Goal: Task Accomplishment & Management: Use online tool/utility

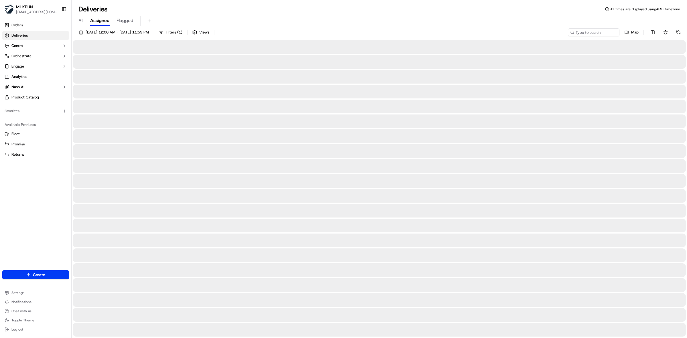
click at [83, 20] on span "All" at bounding box center [80, 20] width 5 height 7
click at [588, 33] on input at bounding box center [585, 32] width 69 height 8
paste input "9f747d3c-b1e9-4e50-b752-4b0a9feb1b48"
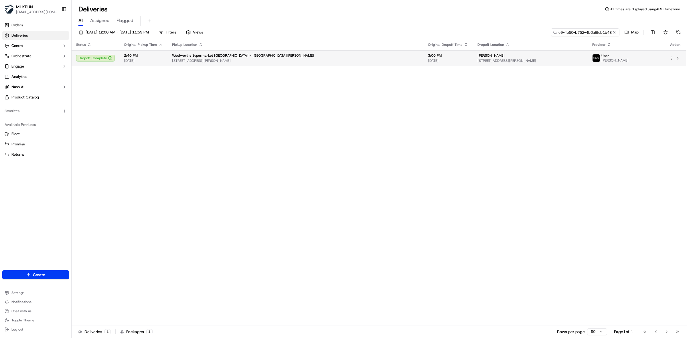
type input "9f747d3c-b1e9-4e50-b752-4b0a9feb1b48"
click at [311, 55] on div "Woolworths Supermarket [GEOGRAPHIC_DATA] - [GEOGRAPHIC_DATA][PERSON_NAME]" at bounding box center [295, 55] width 247 height 5
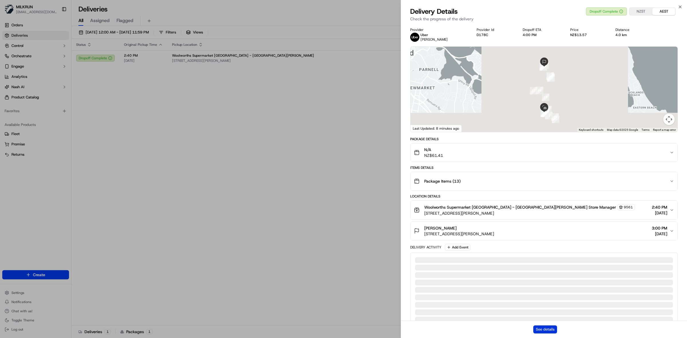
click at [554, 332] on button "See details" at bounding box center [545, 330] width 24 height 8
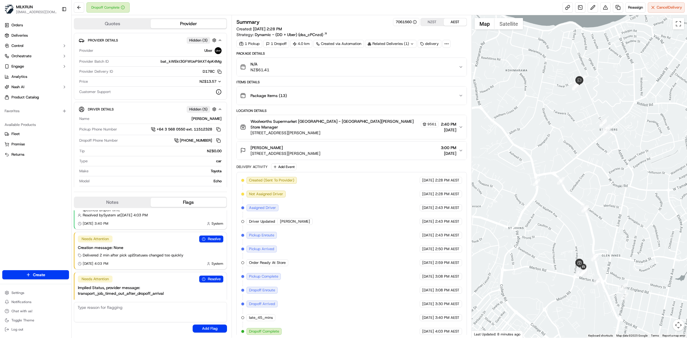
scroll to position [2, 0]
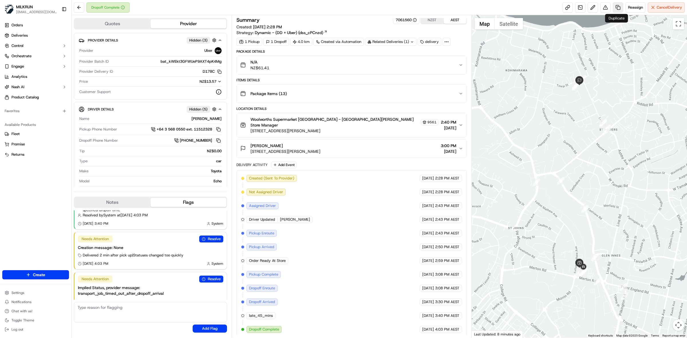
click at [619, 9] on link at bounding box center [618, 7] width 10 height 10
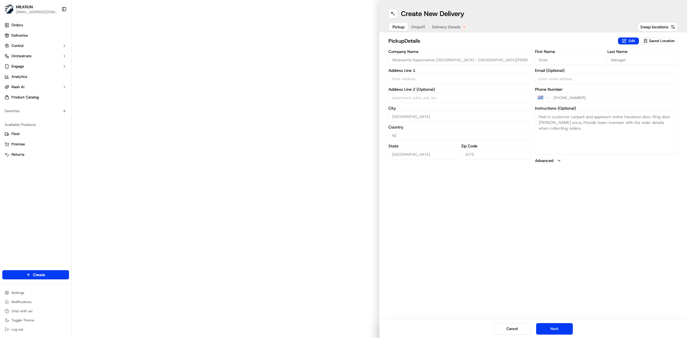
type input "134 Felton Mathew Ave"
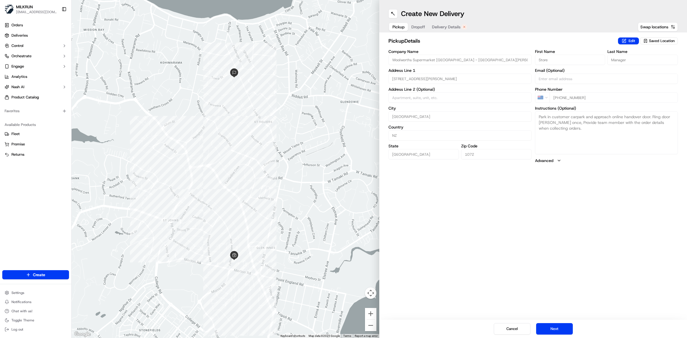
click at [451, 26] on span "Delivery Details" at bounding box center [446, 27] width 29 height 6
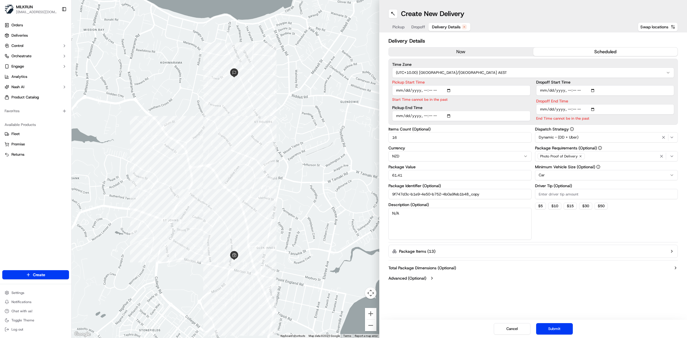
click at [465, 50] on button "now" at bounding box center [461, 52] width 145 height 9
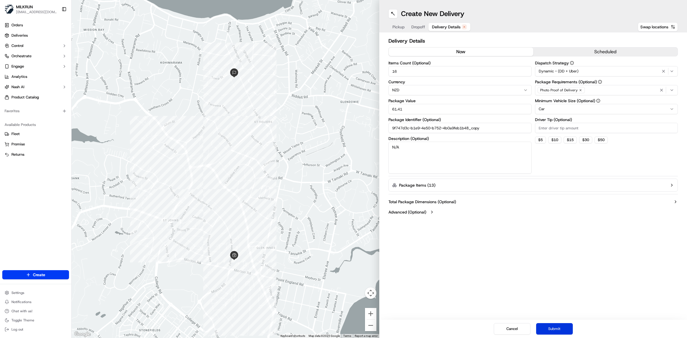
click at [560, 329] on button "Submit" at bounding box center [554, 328] width 37 height 11
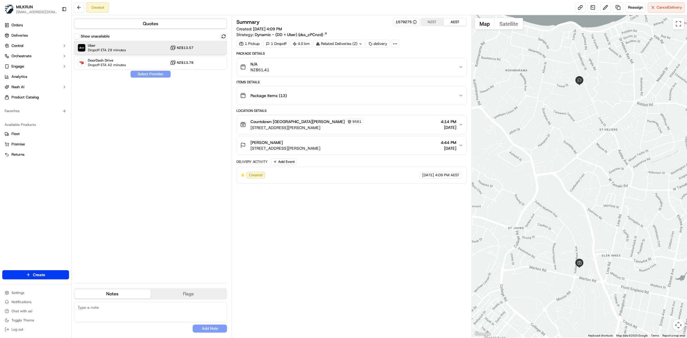
click at [139, 49] on div "Uber Dropoff ETA 29 minutes NZ$13.57" at bounding box center [150, 48] width 153 height 14
click at [146, 74] on button "Assign Provider" at bounding box center [150, 74] width 41 height 7
